Goal: Task Accomplishment & Management: Complete application form

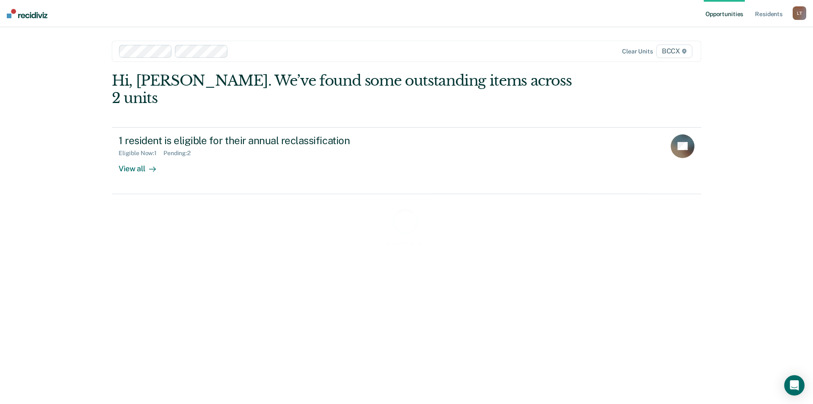
click at [256, 53] on div at bounding box center [376, 51] width 289 height 10
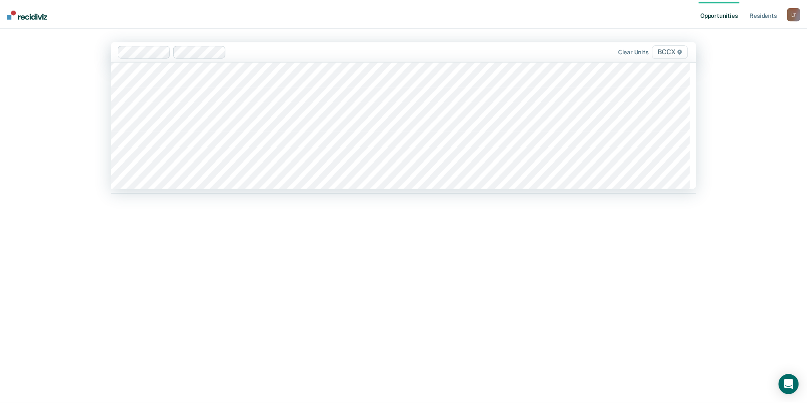
scroll to position [381, 0]
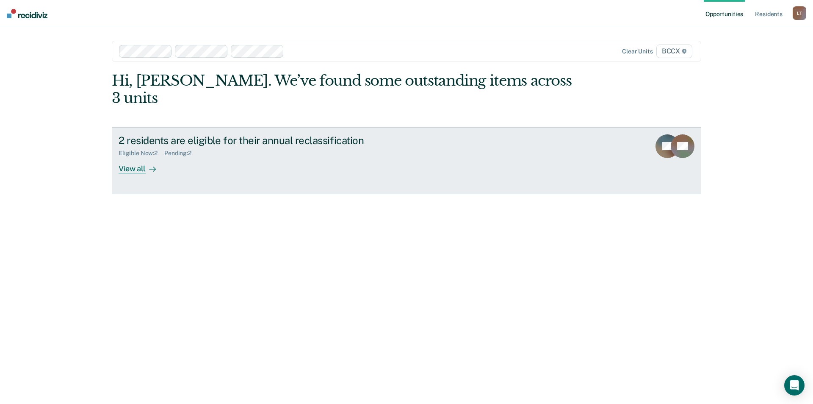
click at [146, 164] on div at bounding box center [151, 169] width 10 height 10
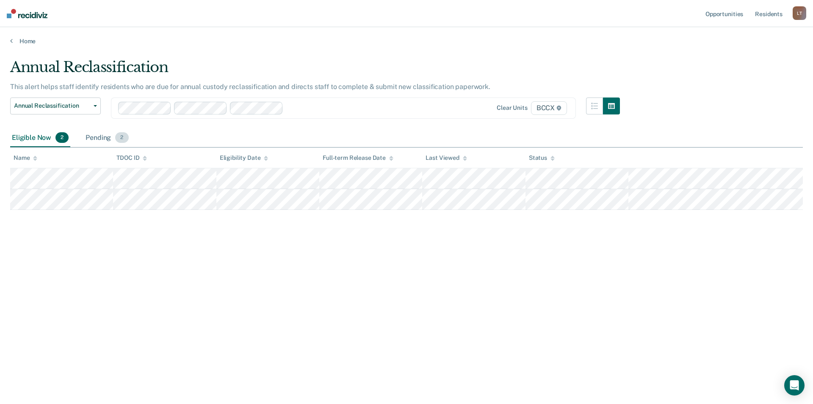
click at [113, 138] on div "Pending 2" at bounding box center [107, 138] width 46 height 19
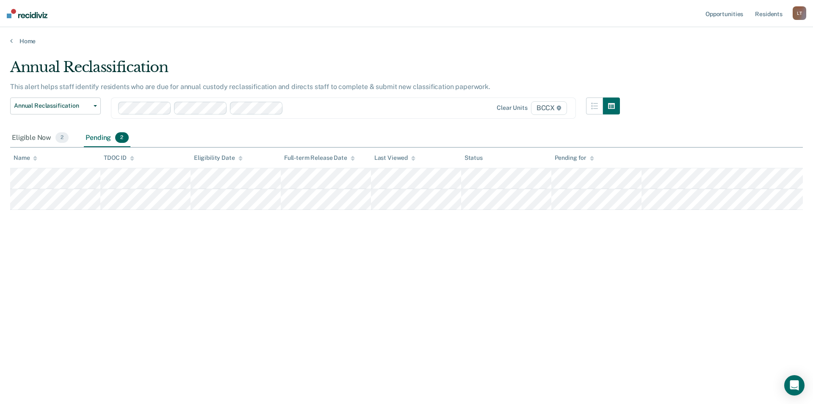
drag, startPoint x: 58, startPoint y: 143, endPoint x: 61, endPoint y: 149, distance: 6.1
click at [58, 144] on div "Eligible Now 2" at bounding box center [40, 138] width 60 height 19
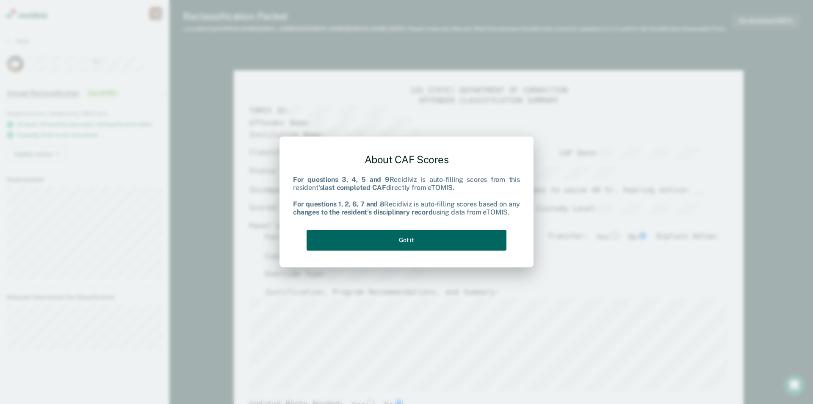
drag, startPoint x: 383, startPoint y: 236, endPoint x: 388, endPoint y: 246, distance: 11.2
click at [383, 236] on button "Got it" at bounding box center [407, 240] width 200 height 21
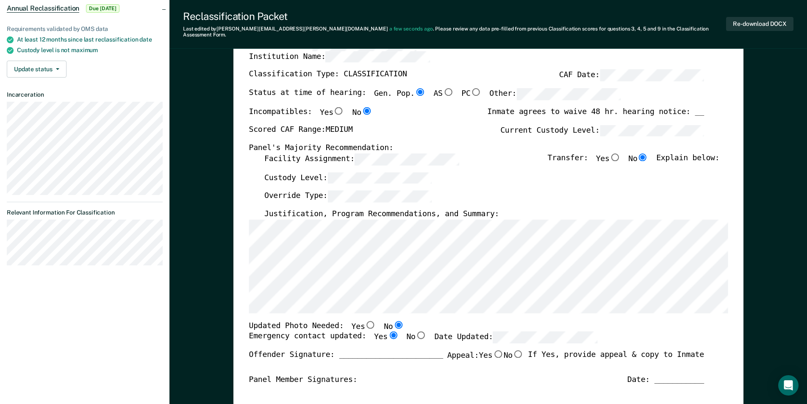
click at [527, 366] on div "Offender Signature: _______________________ Appeal: Yes No If Yes, provide appe…" at bounding box center [476, 362] width 455 height 25
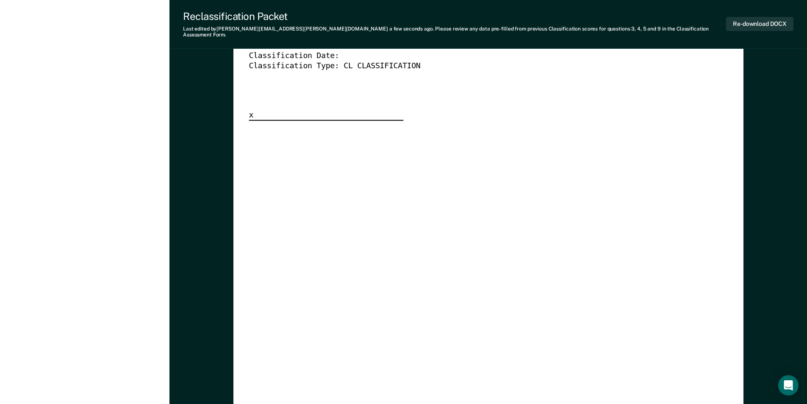
scroll to position [2415, 0]
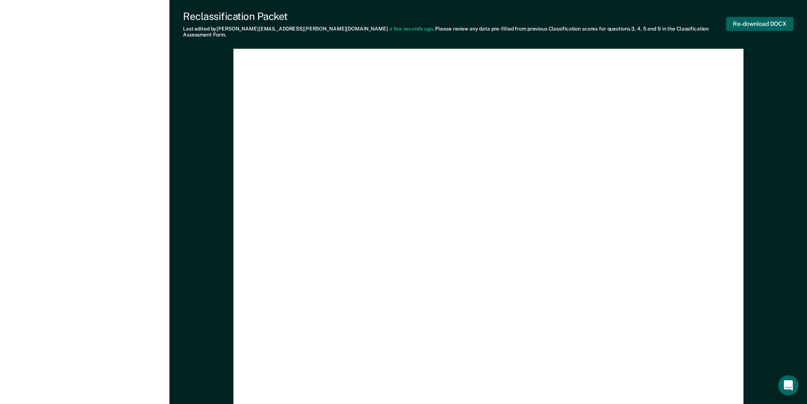
click at [774, 21] on button "Re-download DOCX" at bounding box center [759, 24] width 67 height 14
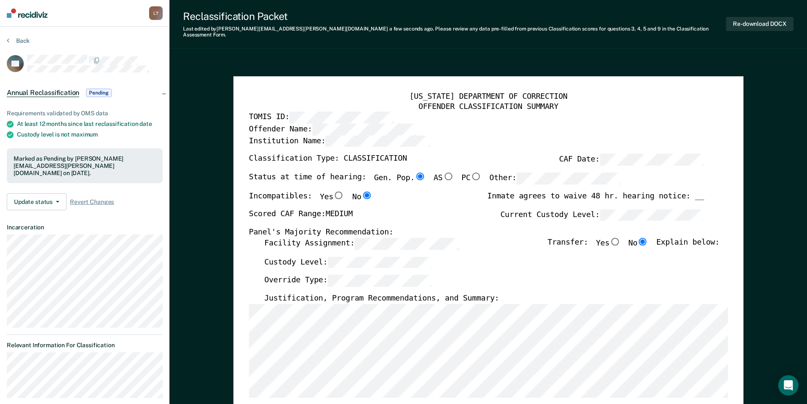
scroll to position [0, 0]
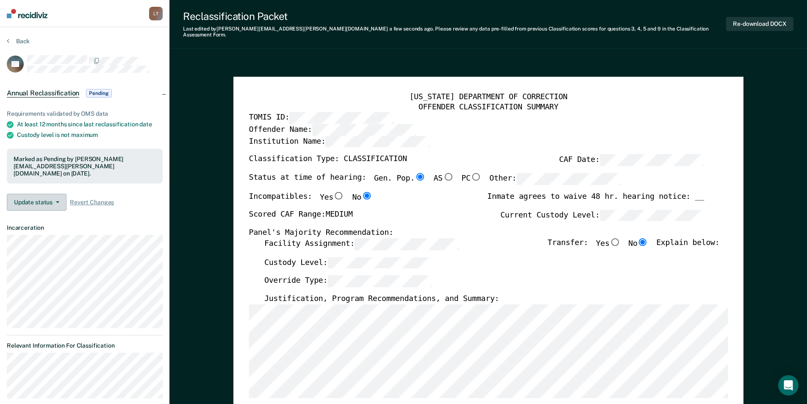
click at [36, 194] on button "Update status" at bounding box center [37, 202] width 60 height 17
click at [590, 154] on label "CAF Date:" at bounding box center [631, 160] width 145 height 12
click at [767, 20] on button "Re-download DOCX" at bounding box center [759, 24] width 67 height 14
click at [24, 40] on button "Back" at bounding box center [18, 41] width 23 height 8
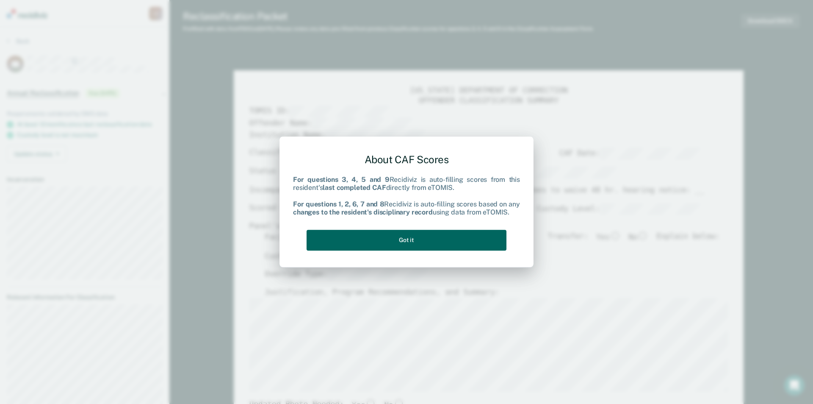
click at [426, 236] on button "Got it" at bounding box center [407, 240] width 200 height 21
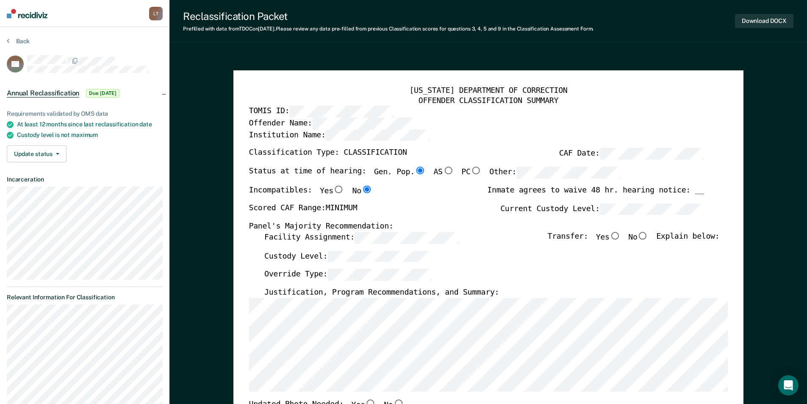
click at [375, 262] on div "Custody Level:" at bounding box center [491, 259] width 455 height 19
click at [648, 235] on input "No" at bounding box center [642, 236] width 11 height 8
type textarea "x"
radio input "true"
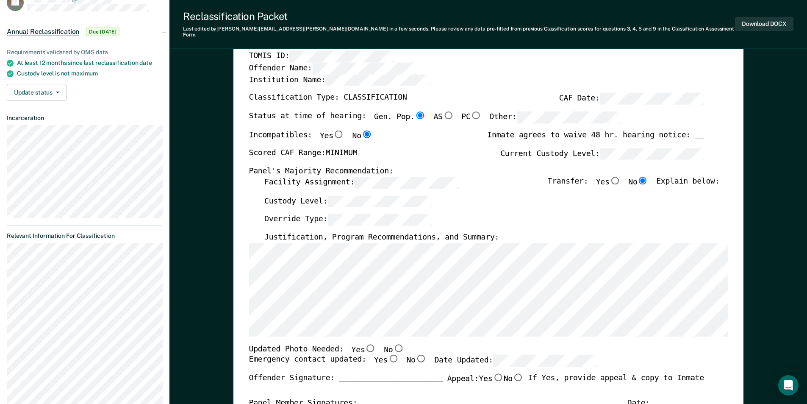
scroll to position [169, 0]
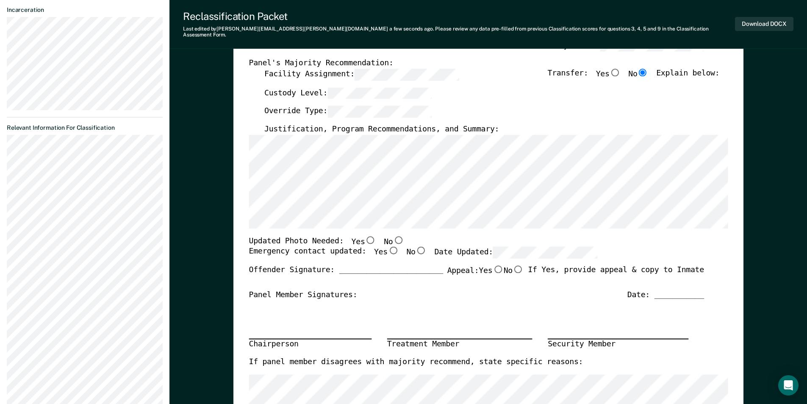
click at [387, 247] on input "Yes" at bounding box center [392, 251] width 11 height 8
type textarea "x"
radio input "true"
click at [393, 236] on input "No" at bounding box center [398, 240] width 11 height 8
type textarea "x"
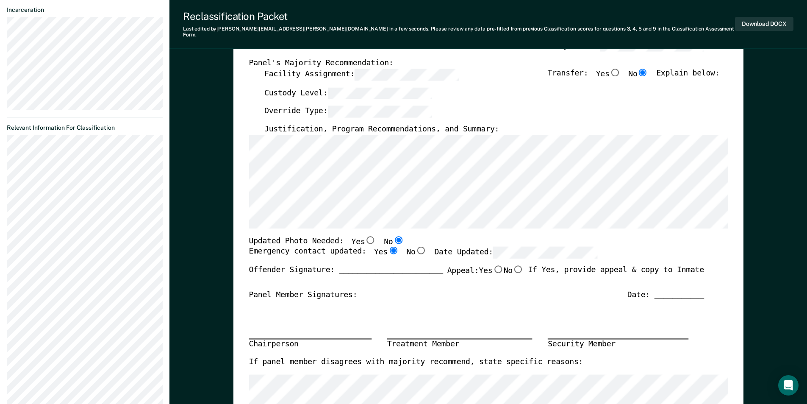
radio input "true"
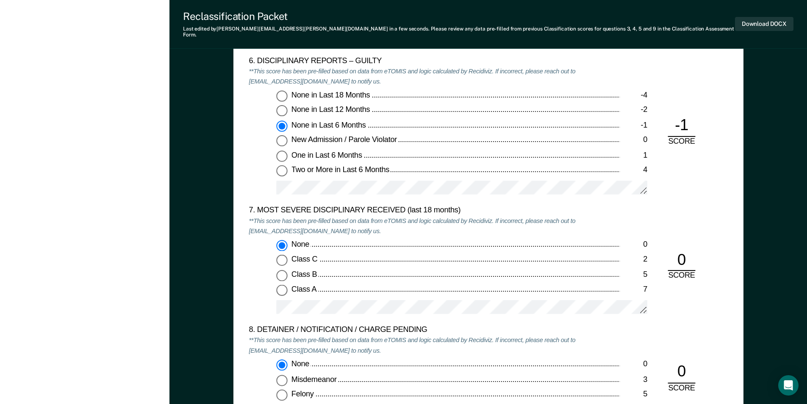
scroll to position [1525, 0]
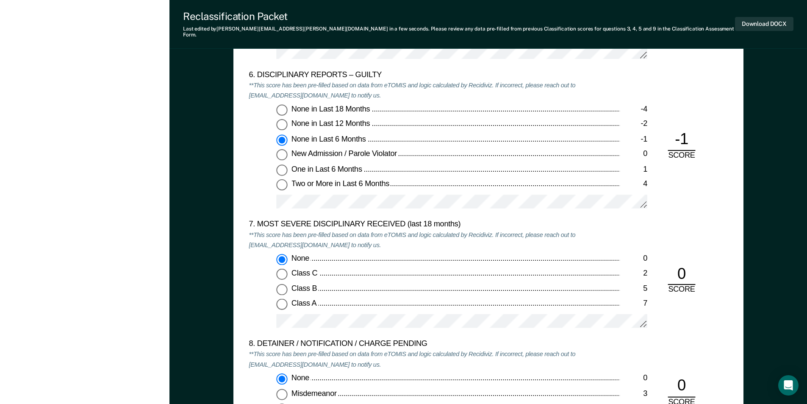
drag, startPoint x: 284, startPoint y: 119, endPoint x: 310, endPoint y: 134, distance: 30.0
click at [285, 119] on input "None in Last 12 Months -2" at bounding box center [281, 124] width 11 height 11
type textarea "x"
radio input "true"
radio input "false"
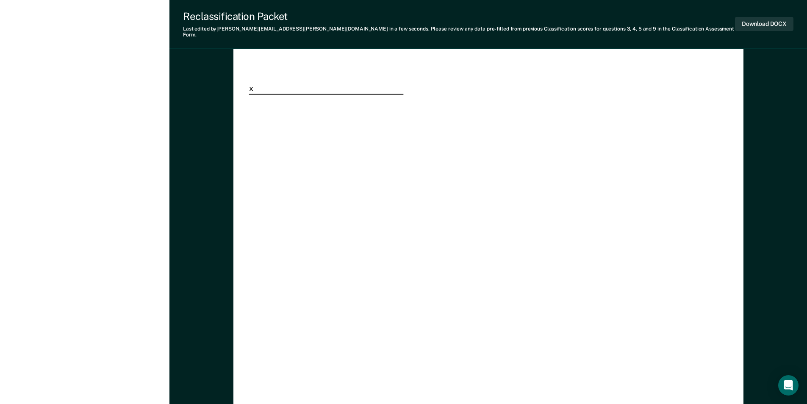
scroll to position [2415, 0]
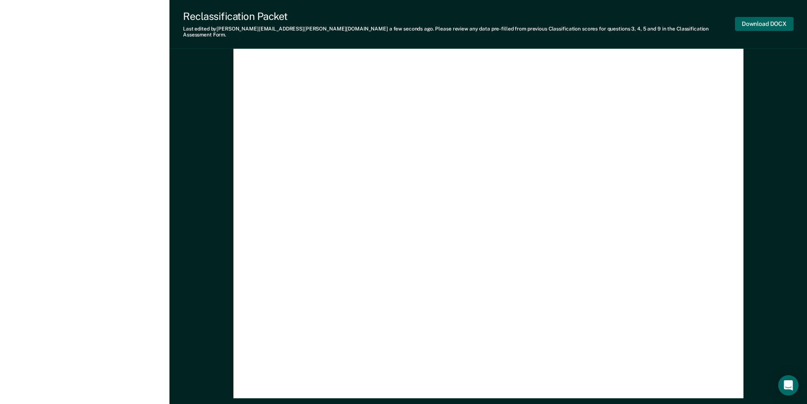
click at [766, 19] on button "Download DOCX" at bounding box center [764, 24] width 58 height 14
type textarea "x"
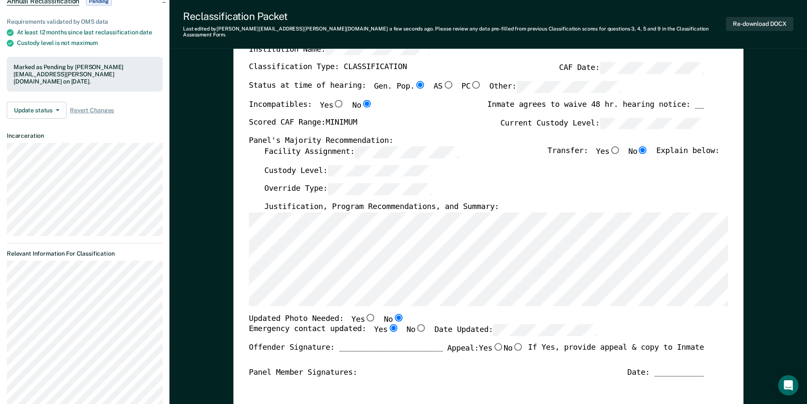
scroll to position [0, 0]
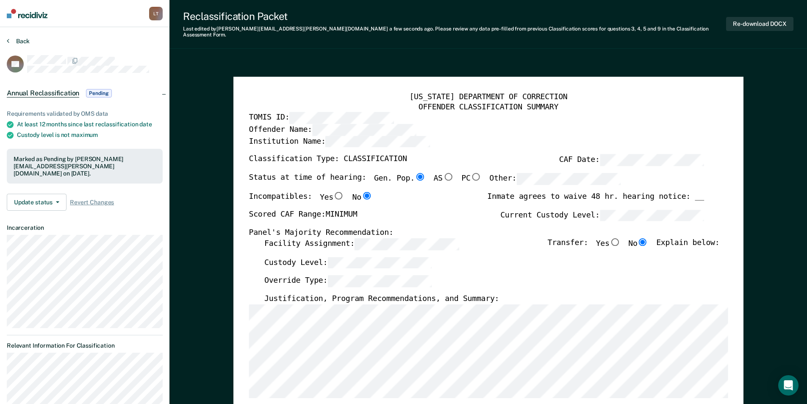
drag, startPoint x: 23, startPoint y: 37, endPoint x: 35, endPoint y: 51, distance: 18.3
click at [20, 42] on button "Back" at bounding box center [18, 41] width 23 height 8
